Goal: Check status

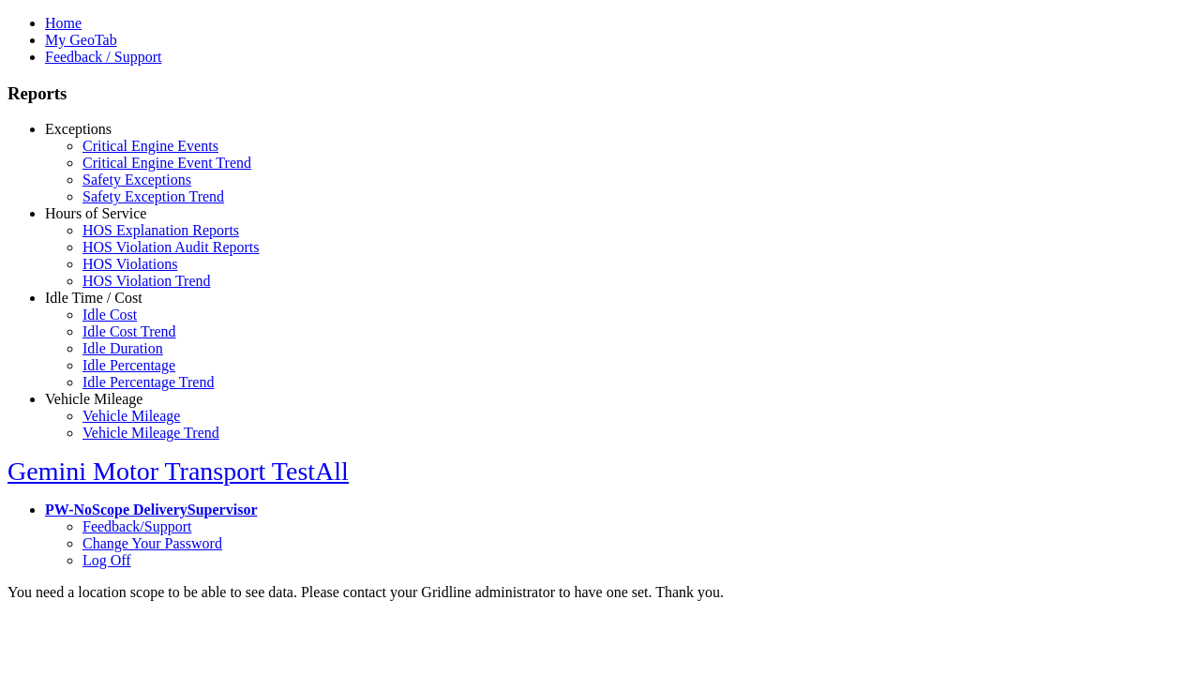
click at [108, 221] on link "Hours of Service" at bounding box center [95, 213] width 101 height 16
click at [122, 272] on link "HOS Violations" at bounding box center [129, 264] width 95 height 16
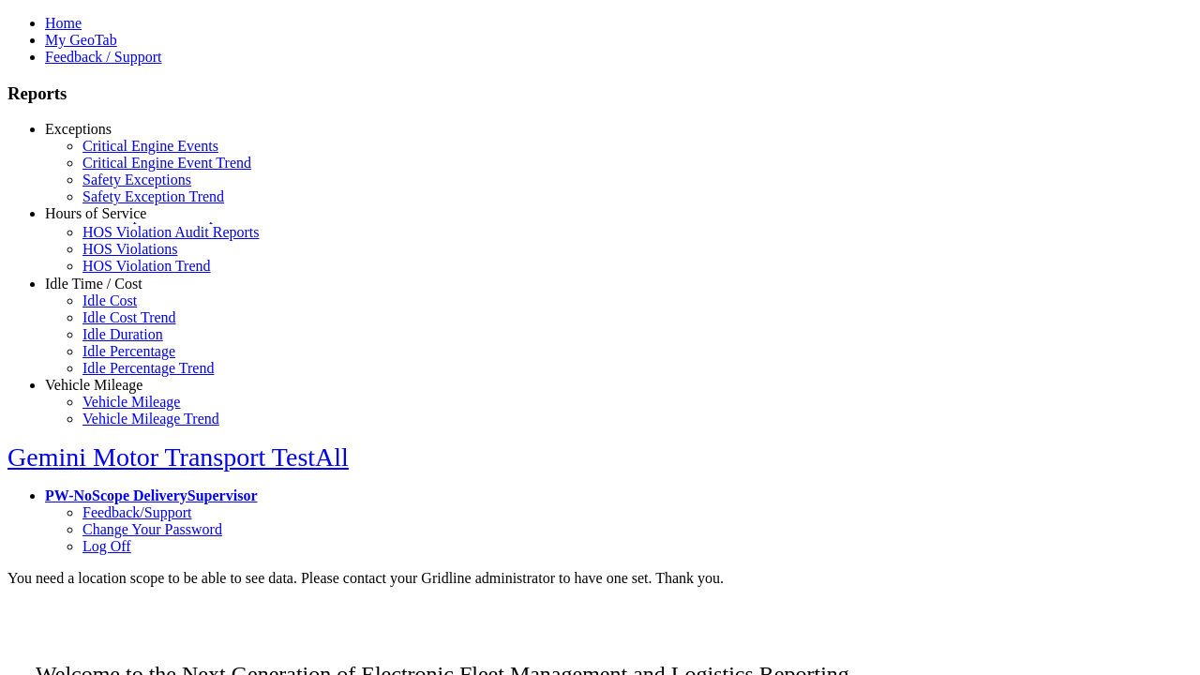
scroll to position [18, 0]
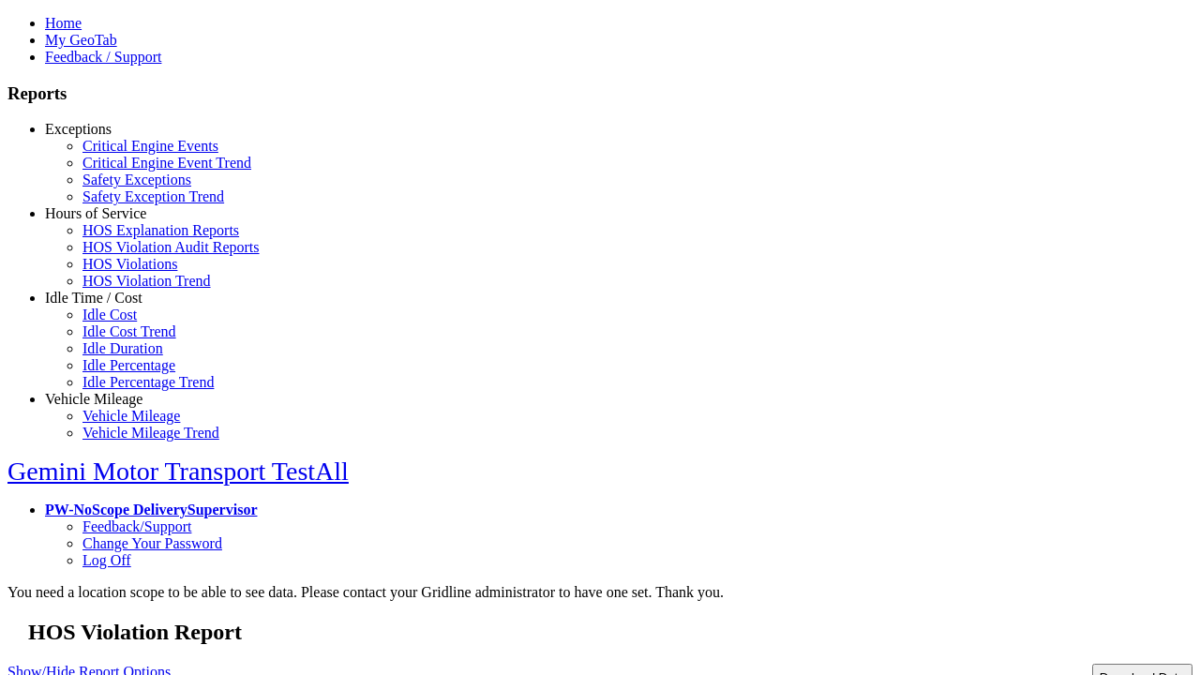
type input "**********"
